Goal: Task Accomplishment & Management: Use online tool/utility

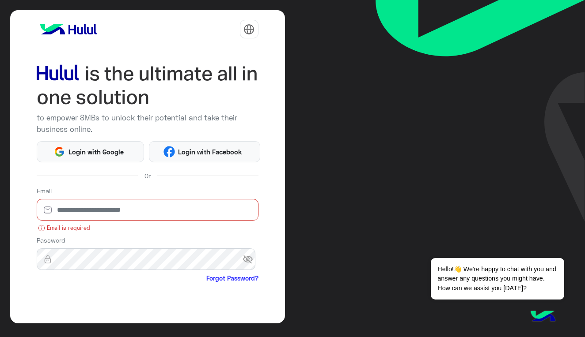
type input "**********"
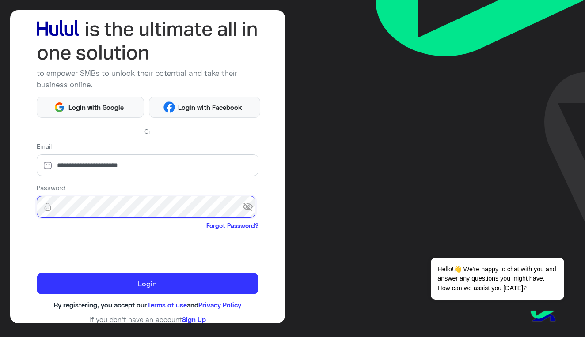
scroll to position [46, 0]
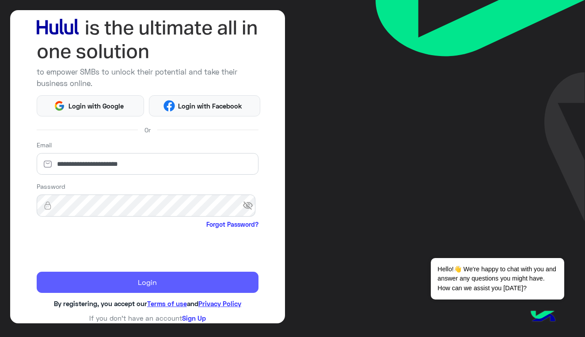
click at [147, 284] on button "Login" at bounding box center [148, 282] width 222 height 21
click at [155, 275] on button "Login" at bounding box center [148, 282] width 222 height 21
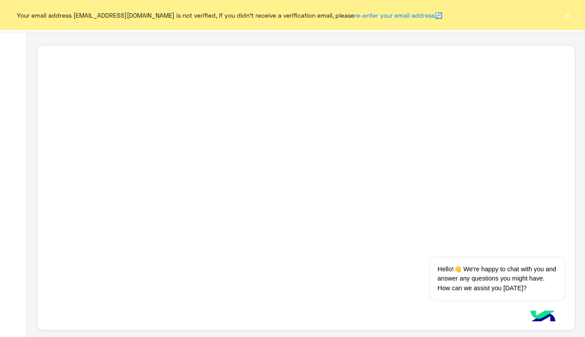
click at [564, 13] on button "×" at bounding box center [566, 15] width 9 height 9
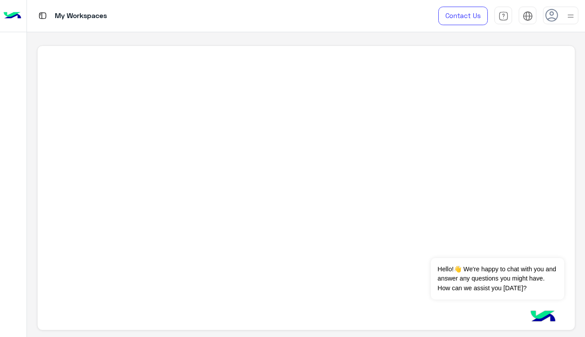
click at [566, 18] on img at bounding box center [570, 16] width 11 height 11
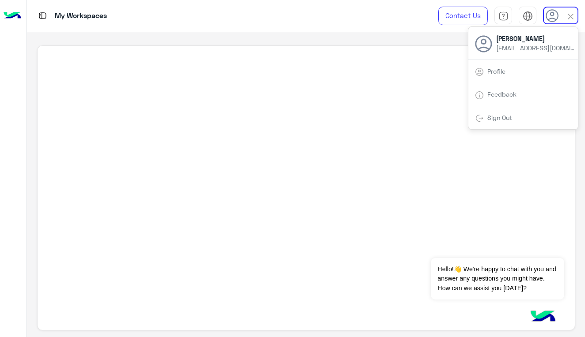
click at [566, 18] on img at bounding box center [570, 16] width 10 height 10
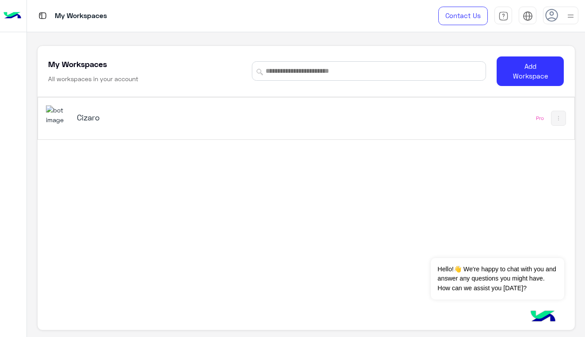
click at [516, 114] on div "Cizaro Pro" at bounding box center [306, 119] width 536 height 42
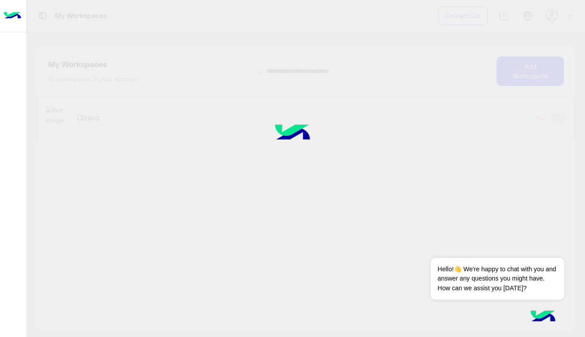
click at [60, 116] on div at bounding box center [292, 168] width 585 height 337
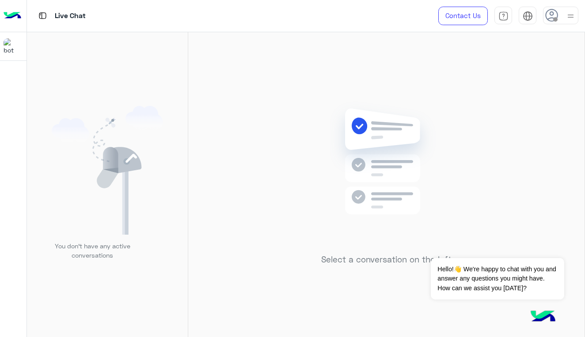
click at [570, 14] on img at bounding box center [570, 16] width 11 height 11
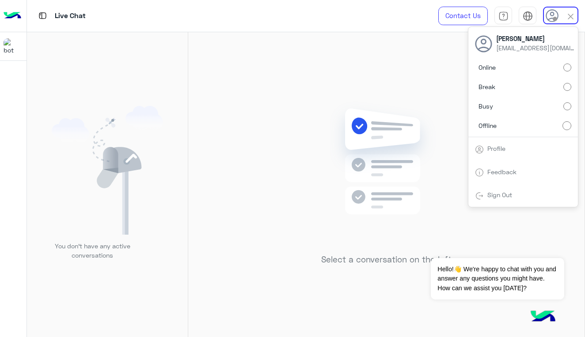
click at [513, 64] on label "Online" at bounding box center [523, 68] width 96 height 16
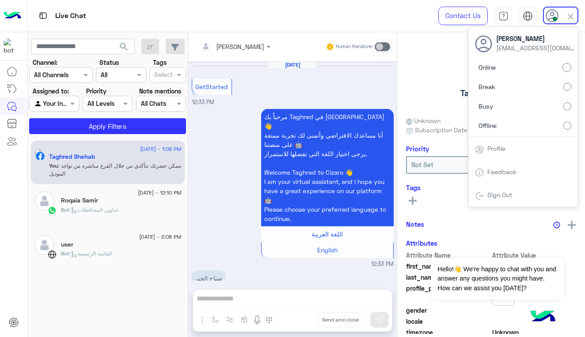
scroll to position [913, 0]
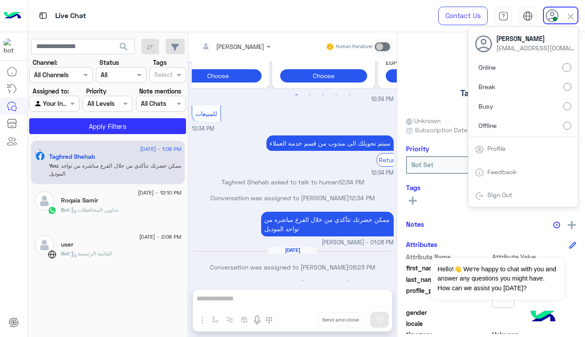
click at [571, 11] on img at bounding box center [570, 16] width 10 height 10
